Goal: Task Accomplishment & Management: Use online tool/utility

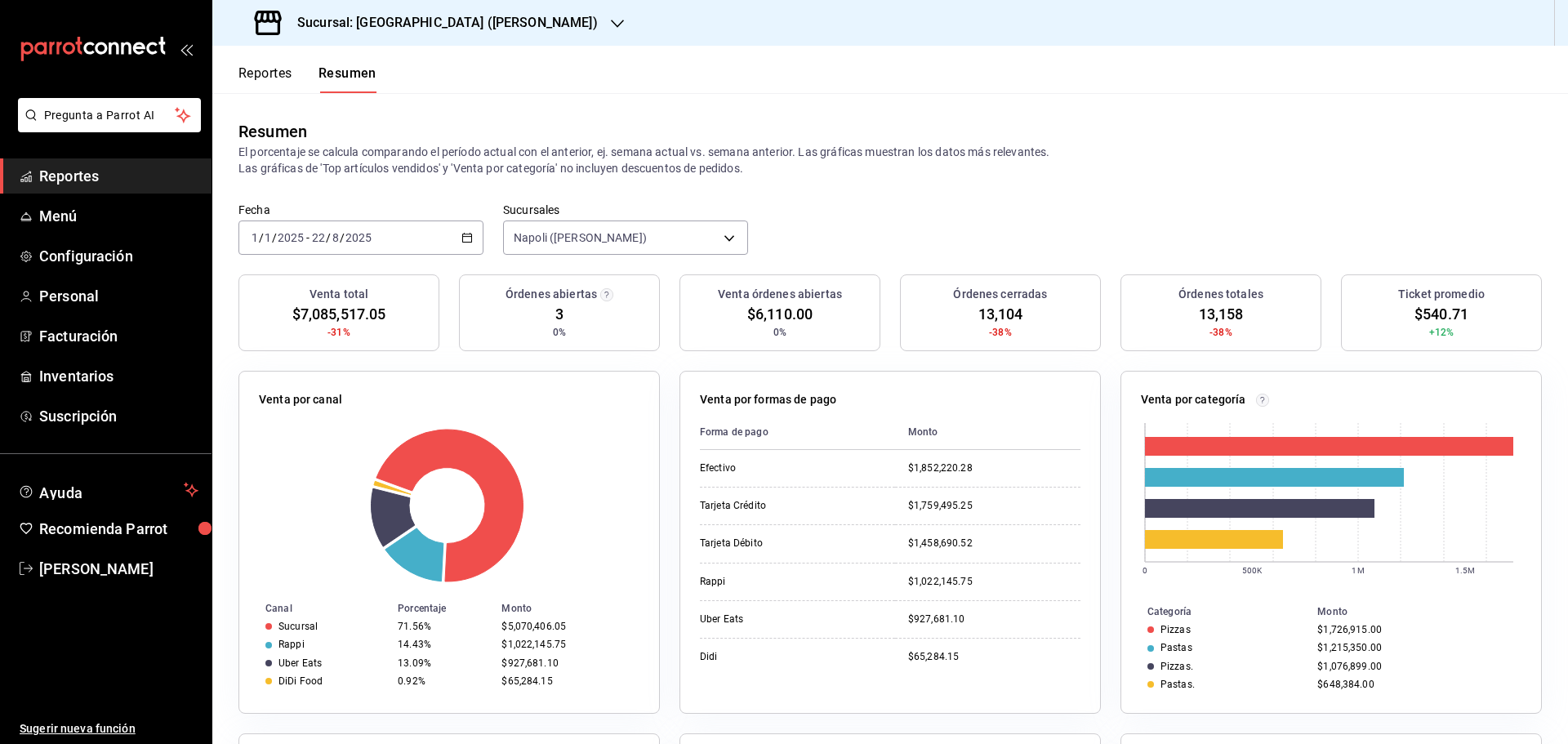
click at [271, 59] on div "Reportes Resumen" at bounding box center [294, 70] width 165 height 47
click at [265, 80] on button "Reportes" at bounding box center [265, 80] width 54 height 28
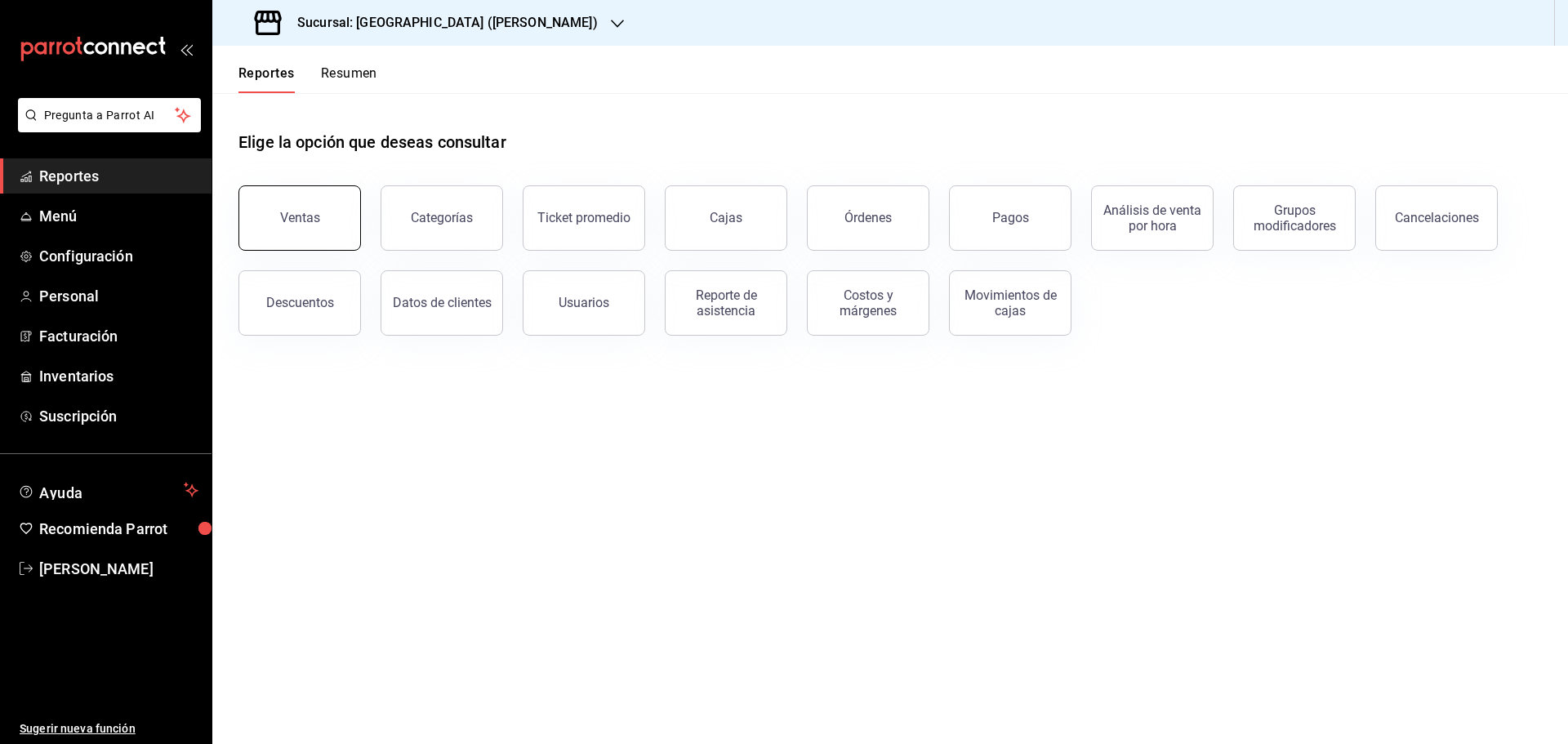
click at [279, 197] on button "Ventas" at bounding box center [300, 218] width 122 height 66
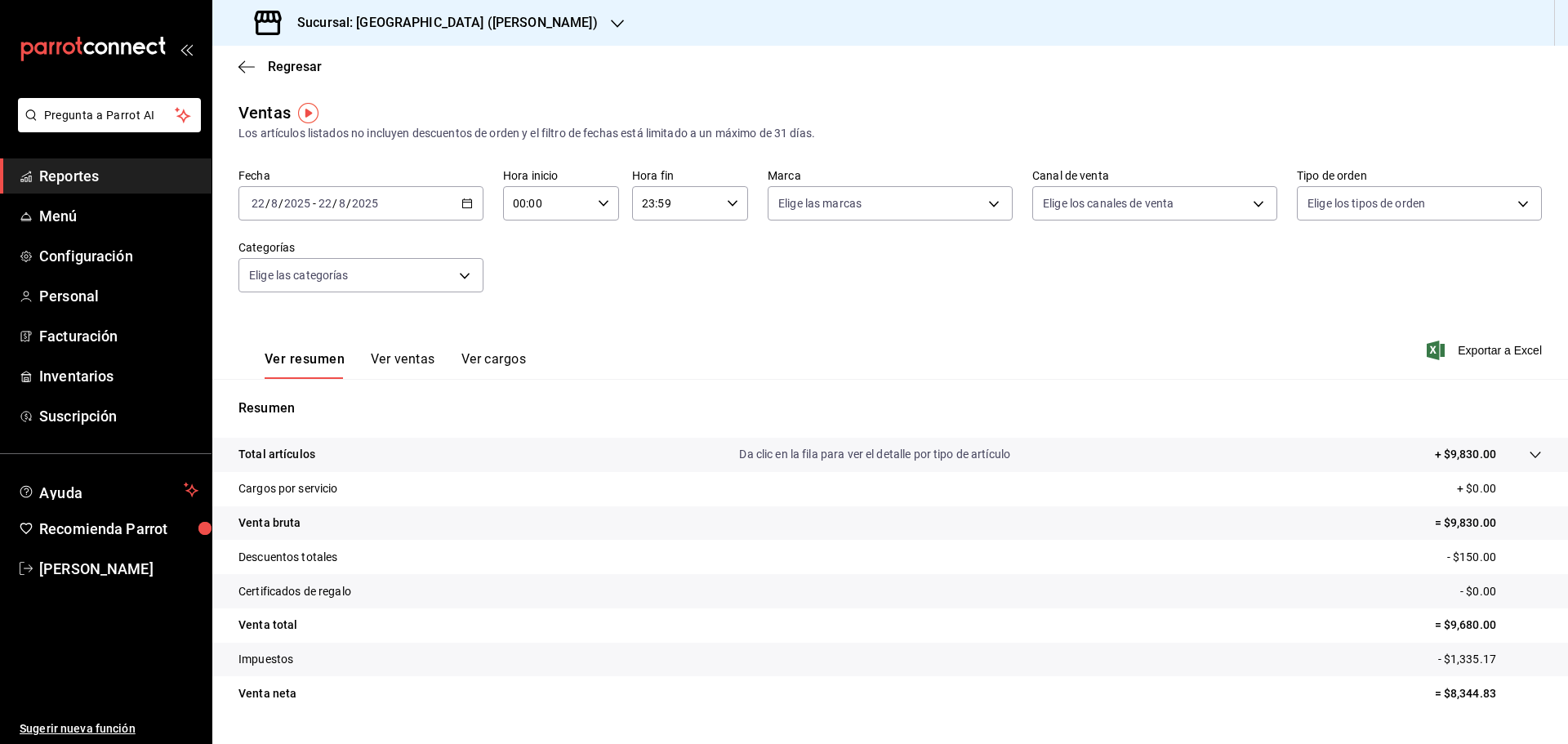
click at [464, 206] on icon "button" at bounding box center [467, 203] width 11 height 11
click at [324, 392] on span "Rango de fechas" at bounding box center [315, 400] width 127 height 17
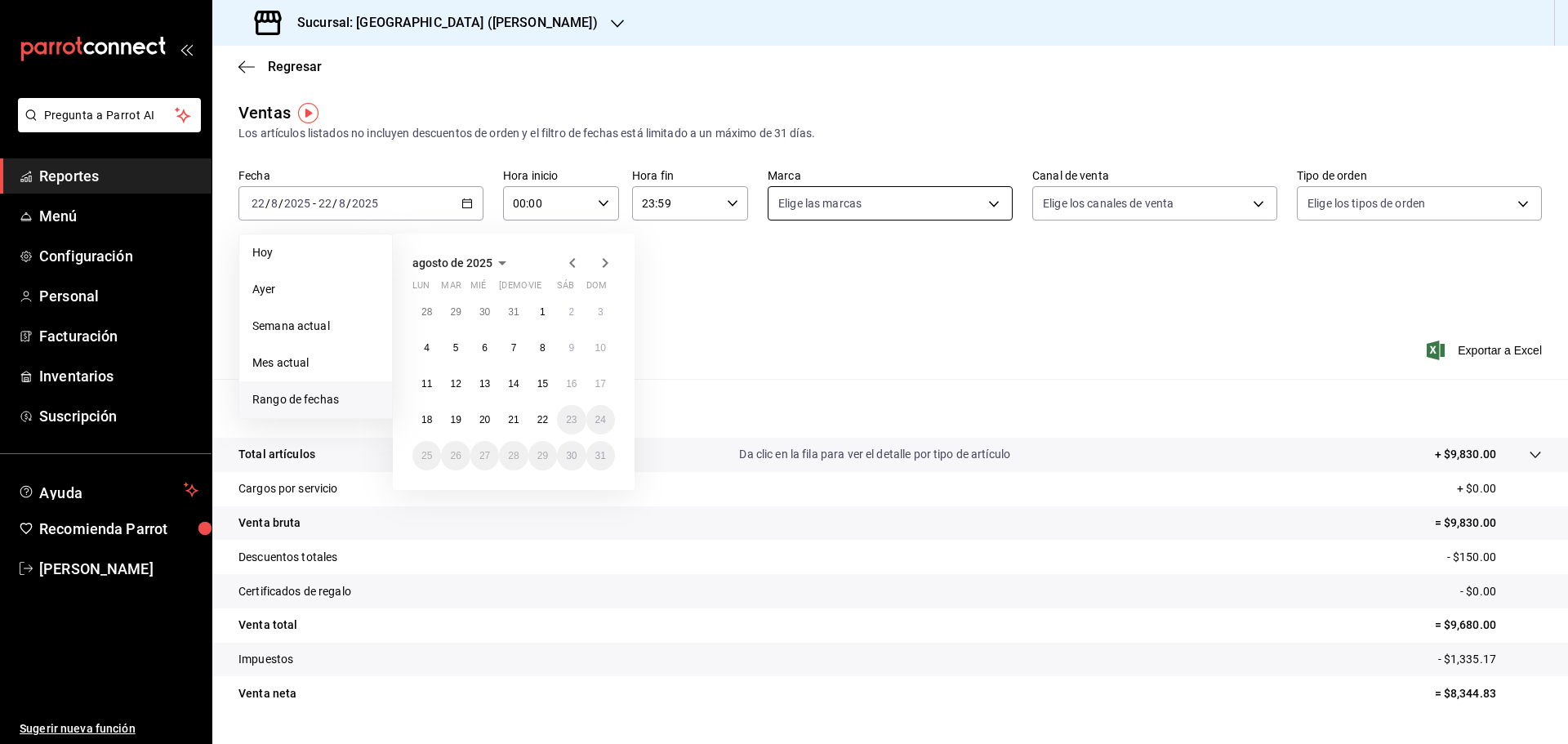
click at [911, 197] on body "Pregunta a Parrot AI Reportes Menú Configuración Personal Facturación Inventari…" at bounding box center [784, 372] width 1568 height 744
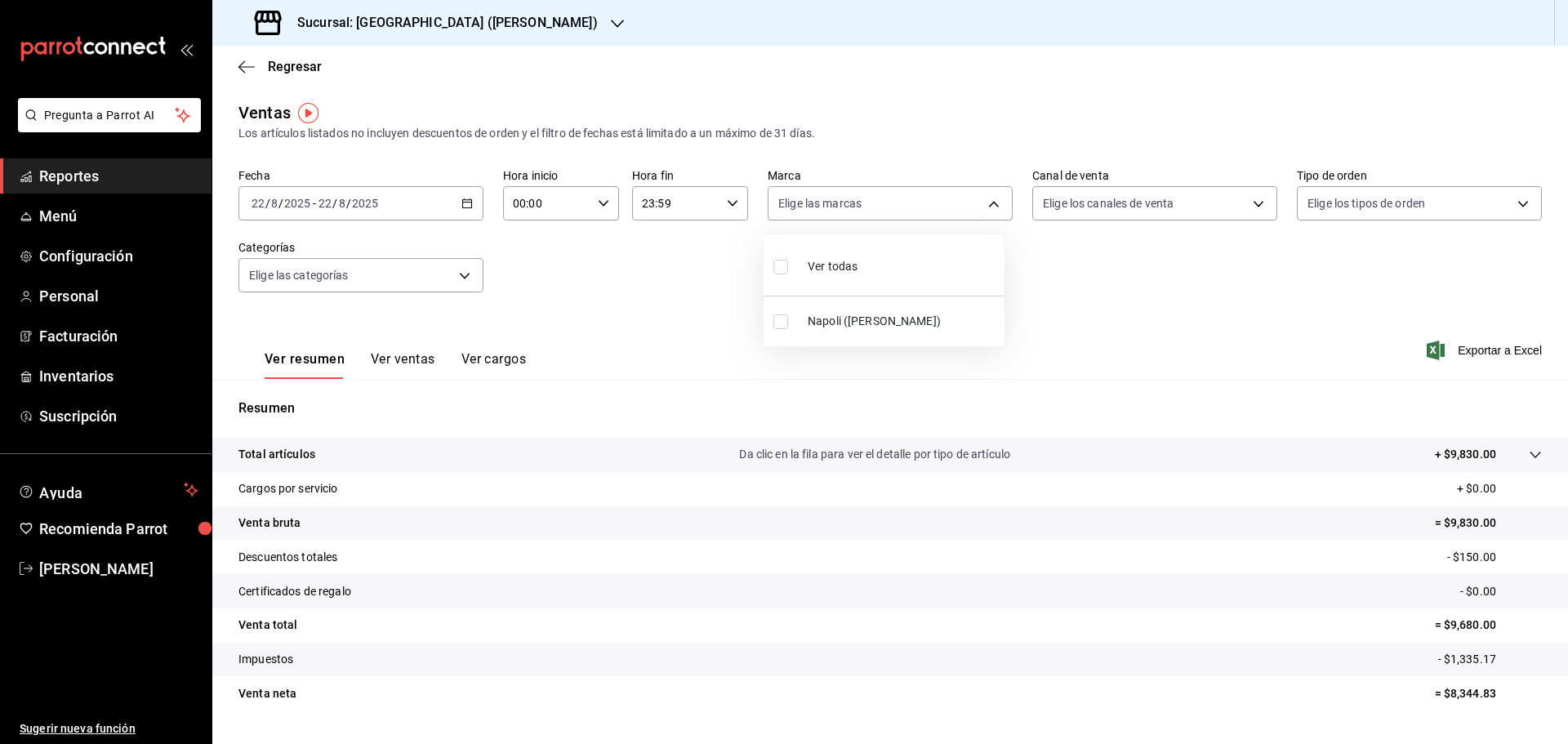
click at [788, 326] on label at bounding box center [784, 322] width 22 height 15
click at [788, 326] on input "checkbox" at bounding box center [781, 322] width 15 height 15
checkbox input "false"
click at [1123, 207] on div at bounding box center [784, 372] width 1568 height 744
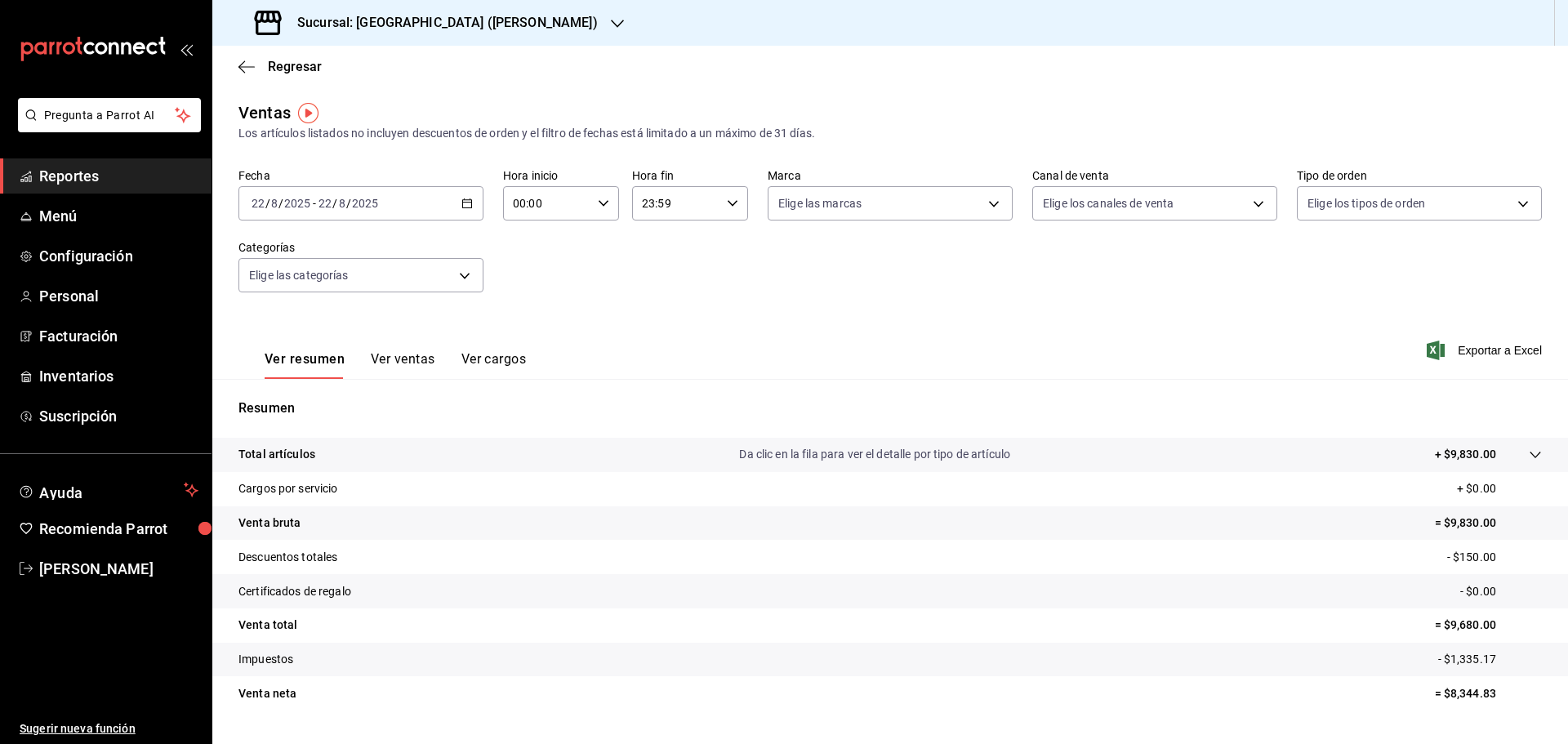
click at [471, 204] on div "[DATE] [DATE] - [DATE] [DATE]" at bounding box center [361, 203] width 245 height 34
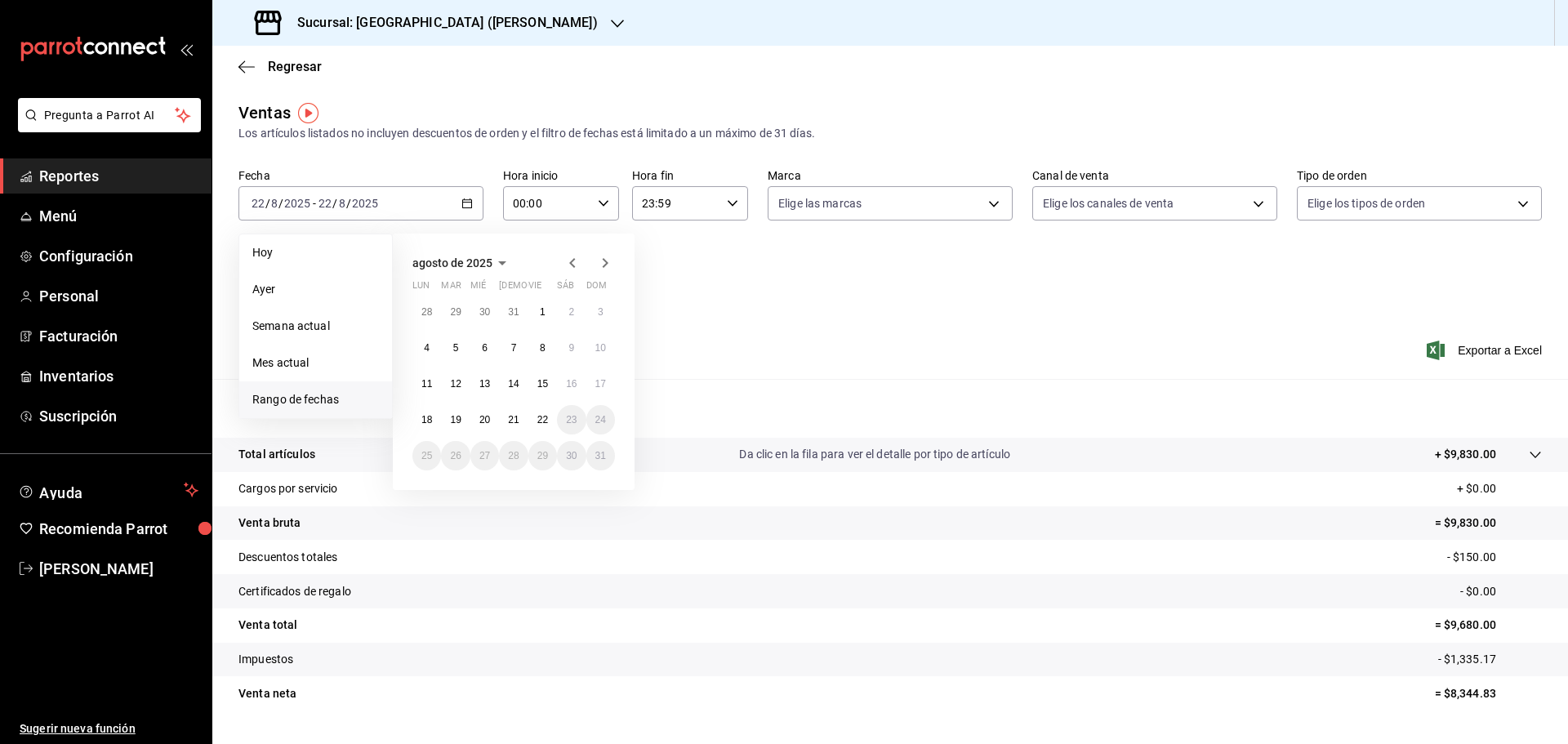
click at [302, 394] on span "Rango de fechas" at bounding box center [315, 400] width 127 height 17
click at [290, 402] on span "Rango de fechas" at bounding box center [315, 400] width 127 height 17
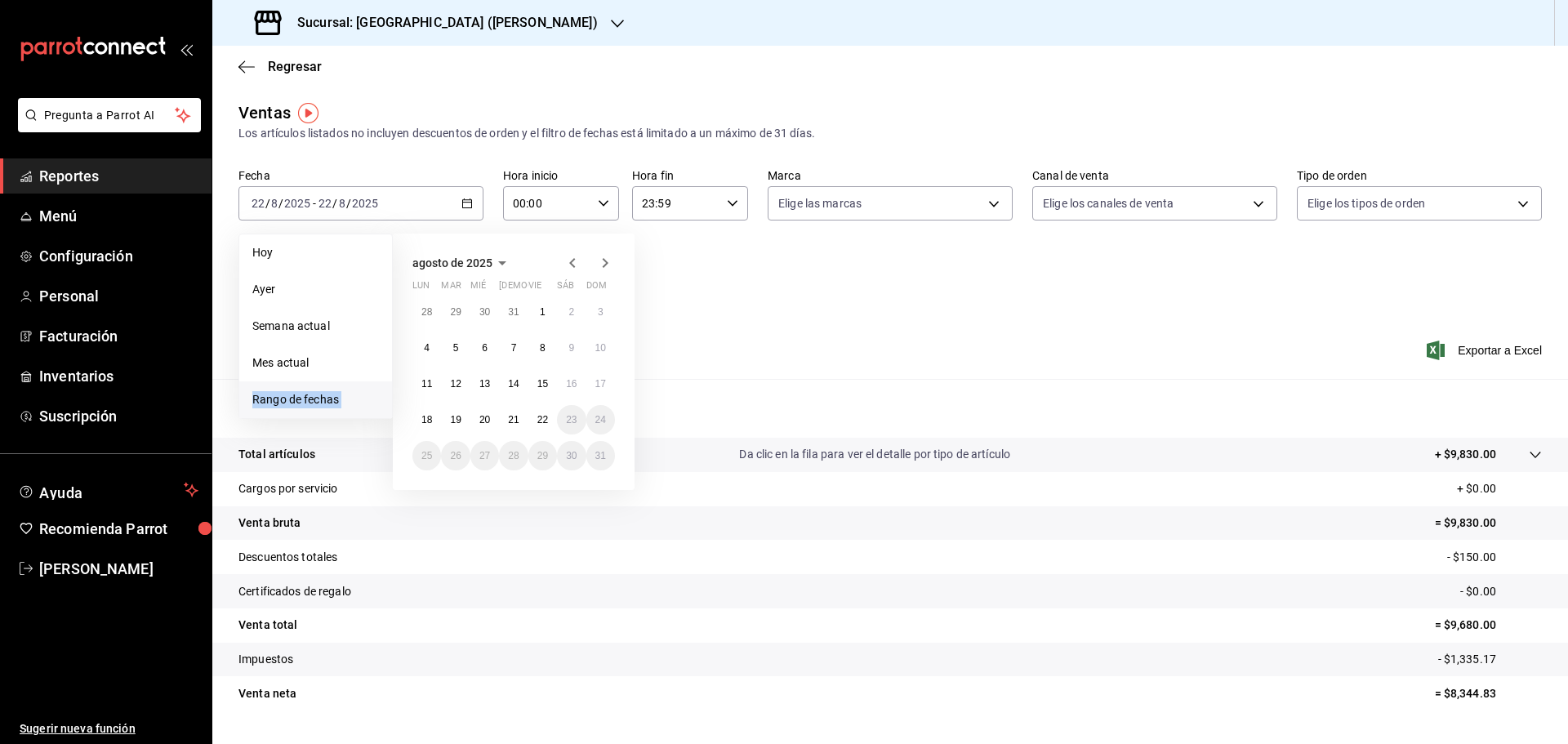
click at [290, 402] on span "Rango de fechas" at bounding box center [315, 400] width 127 height 17
click at [500, 265] on icon "button" at bounding box center [502, 262] width 20 height 20
click at [447, 259] on icon "button" at bounding box center [448, 262] width 20 height 20
click at [452, 321] on button "2024" at bounding box center [447, 323] width 68 height 29
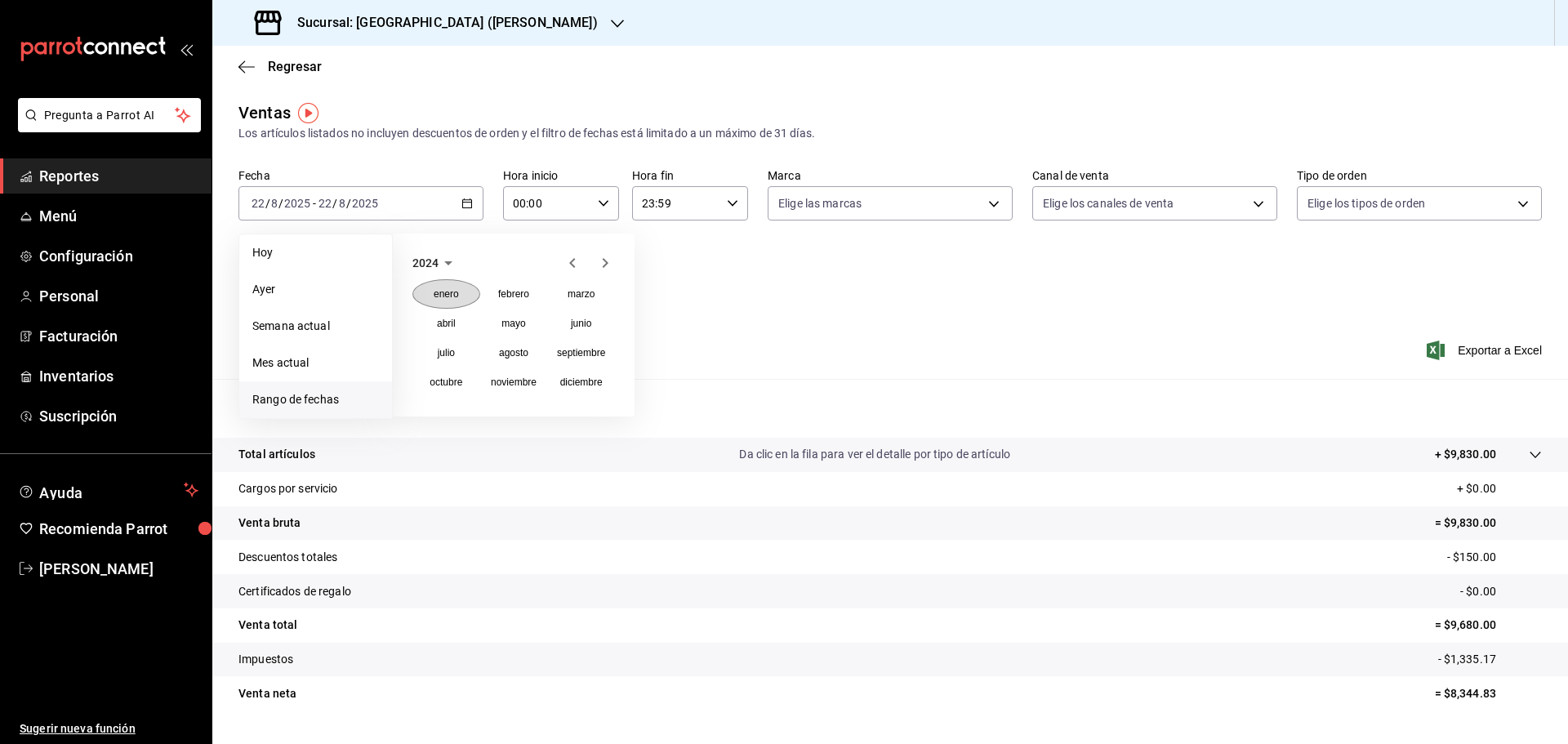
click at [450, 291] on abbr "enero" at bounding box center [446, 294] width 25 height 11
click at [435, 311] on button "1" at bounding box center [427, 311] width 28 height 29
click at [479, 266] on span "enero de 2024" at bounding box center [449, 263] width 74 height 13
